Goal: Task Accomplishment & Management: Complete application form

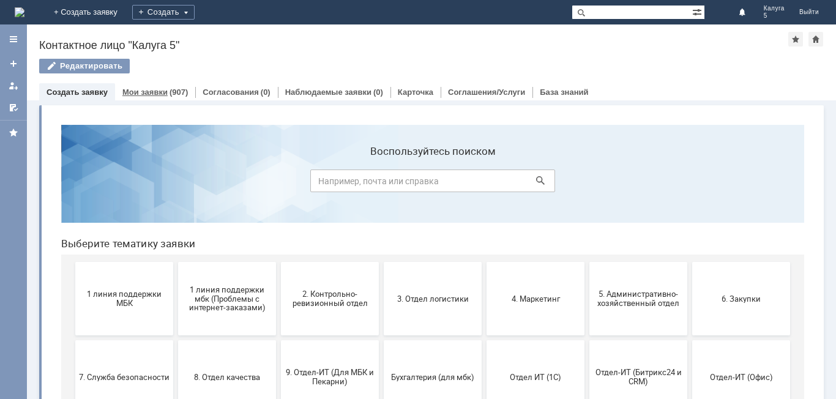
click at [150, 94] on link "Мои заявки" at bounding box center [144, 92] width 45 height 9
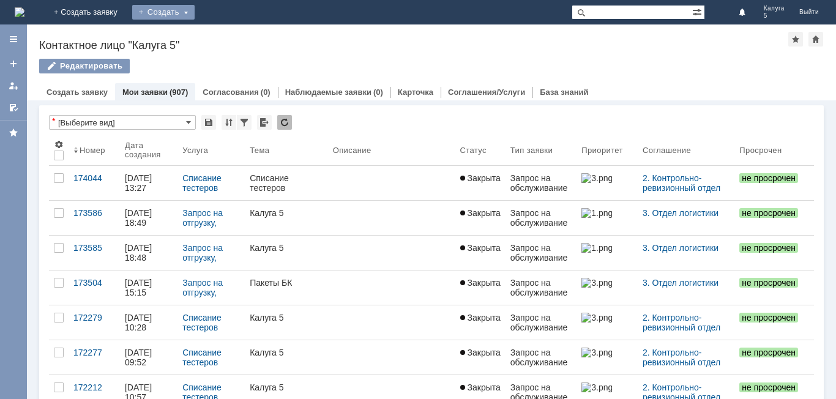
click at [195, 12] on div "Создать" at bounding box center [163, 12] width 62 height 15
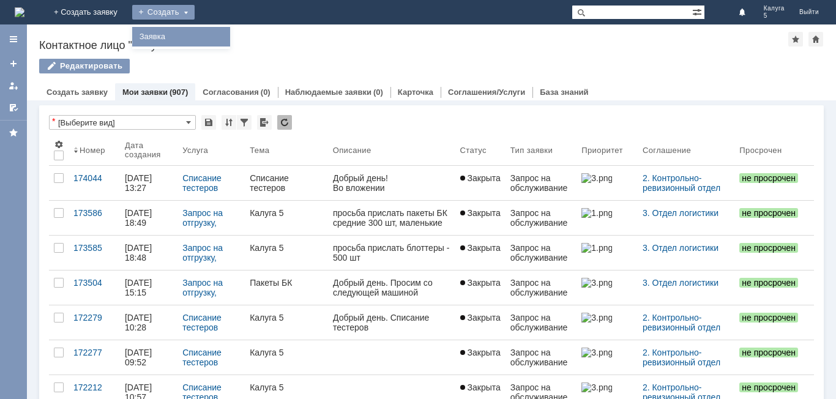
click at [225, 32] on link "Заявка" at bounding box center [181, 36] width 93 height 15
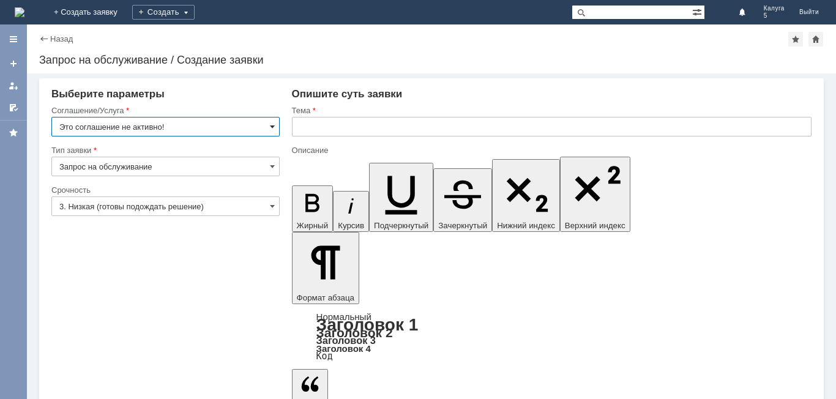
click at [271, 127] on span at bounding box center [272, 127] width 5 height 10
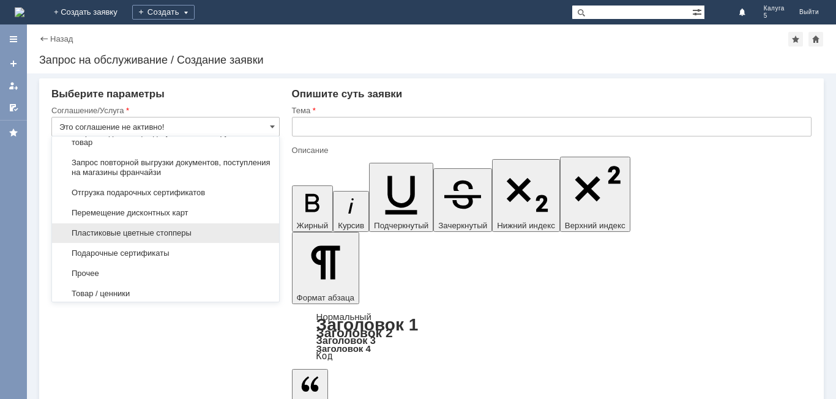
click at [181, 238] on span "Пластиковые цветные стопперы" at bounding box center [165, 233] width 212 height 10
type input "Пластиковые цветные стопперы"
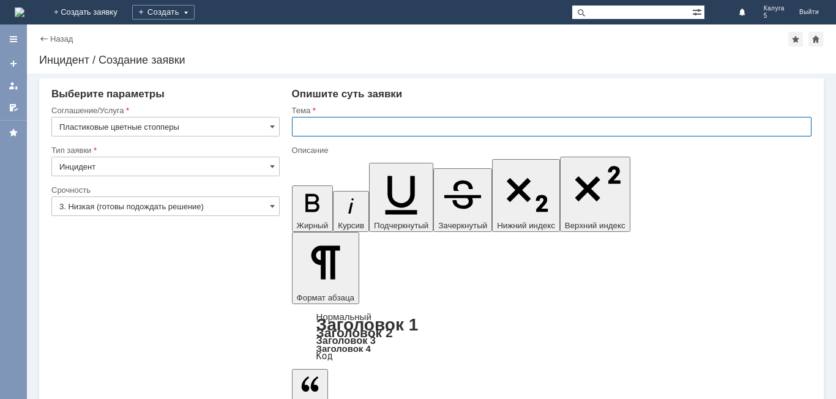
click at [307, 127] on input "text" at bounding box center [552, 127] width 520 height 20
type input "Д"
type input "Стоппкры Калуга 5"
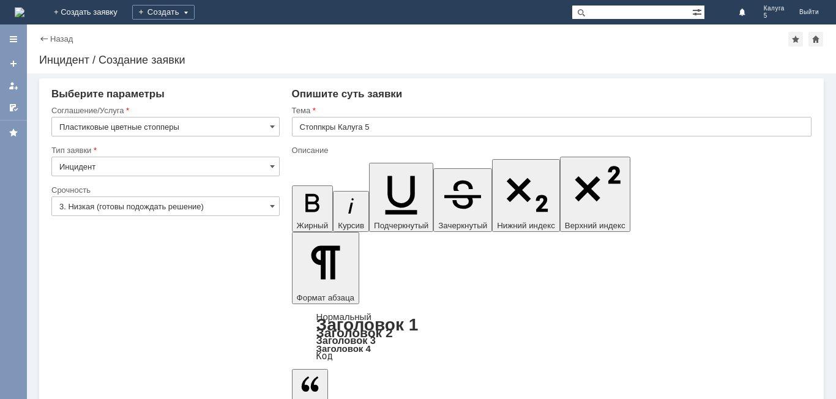
click at [215, 173] on input "Инцидент" at bounding box center [165, 167] width 228 height 20
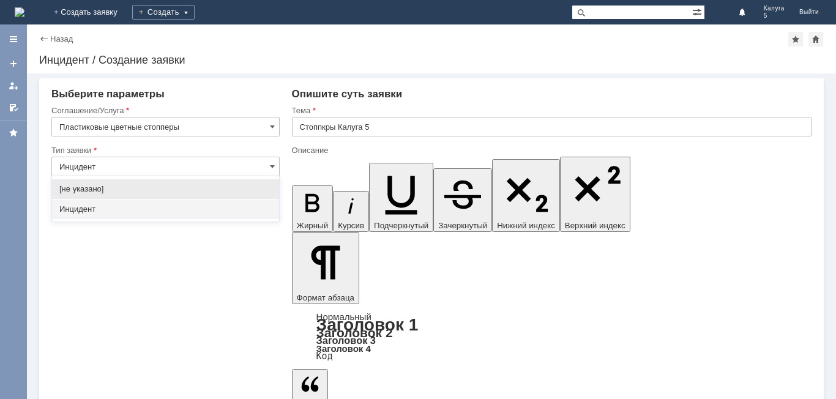
click at [225, 171] on input "Инцидент" at bounding box center [165, 167] width 228 height 20
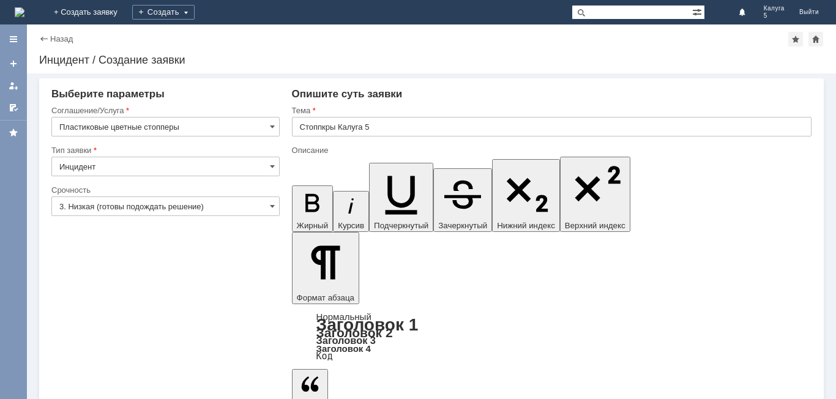
type input "Инцидент"
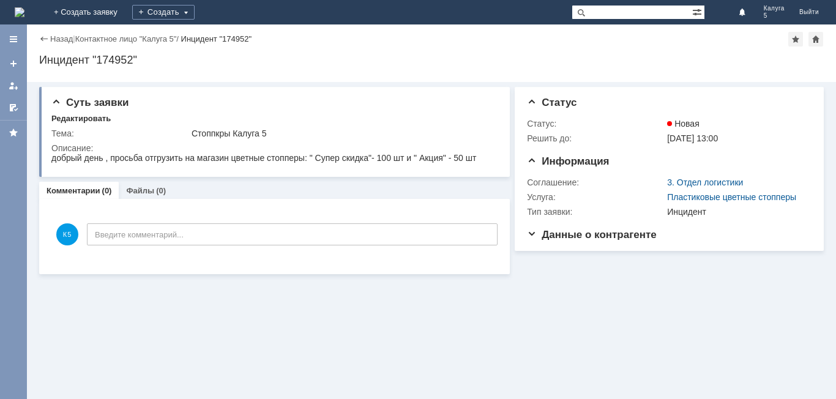
click at [338, 318] on div "Суть заявки Редактировать Тема: Стоппкры Калуга 5 Описание: Комментарии (0) Фай…" at bounding box center [431, 240] width 809 height 317
